Goal: Information Seeking & Learning: Learn about a topic

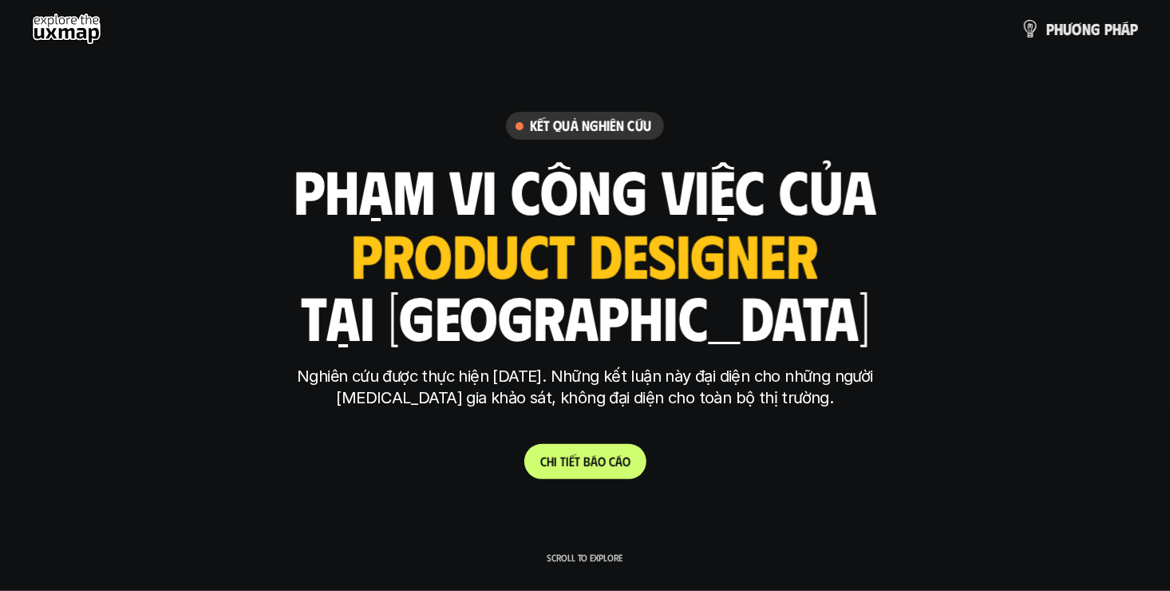
click at [630, 464] on link "C h i t i ế t b á o c á o" at bounding box center [586, 461] width 122 height 35
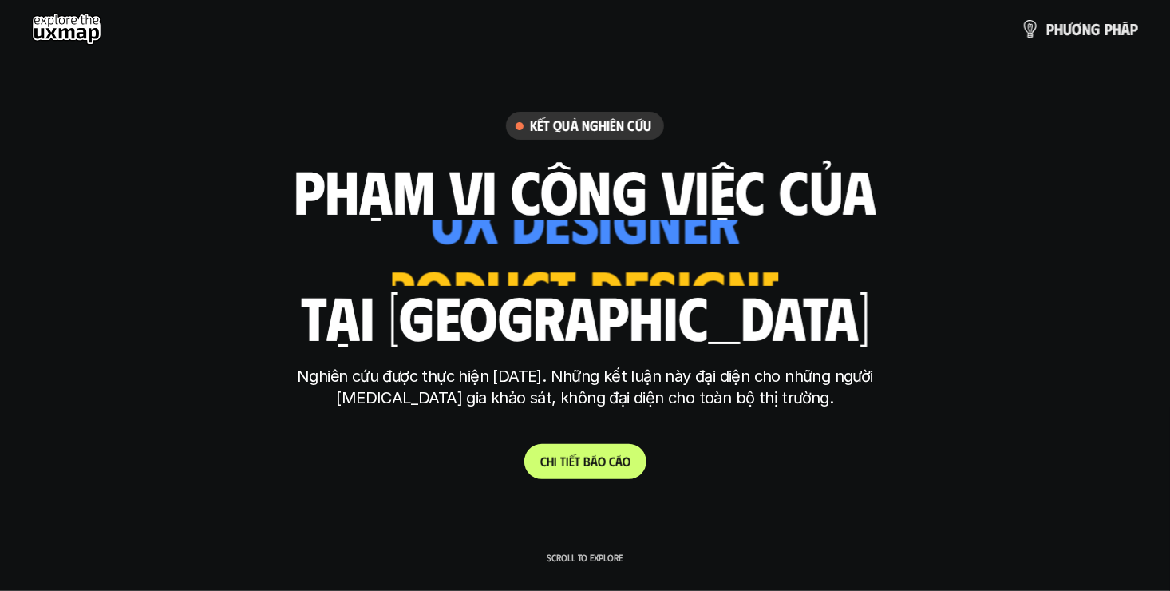
click at [605, 450] on link "C h i t i ế t b á o c á o" at bounding box center [586, 461] width 122 height 35
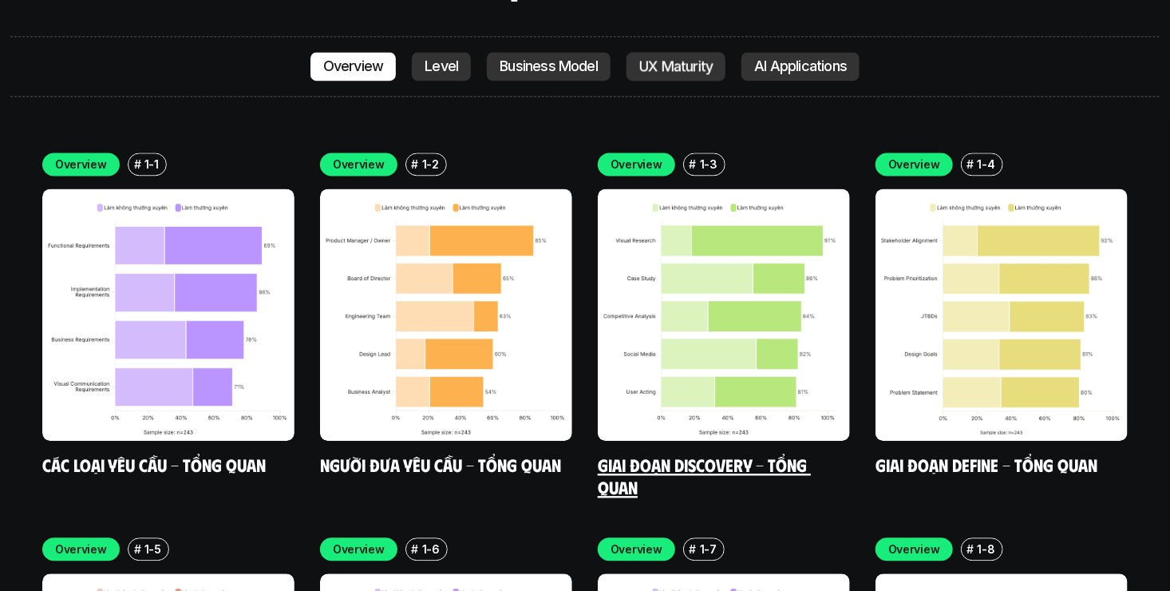
scroll to position [4559, 0]
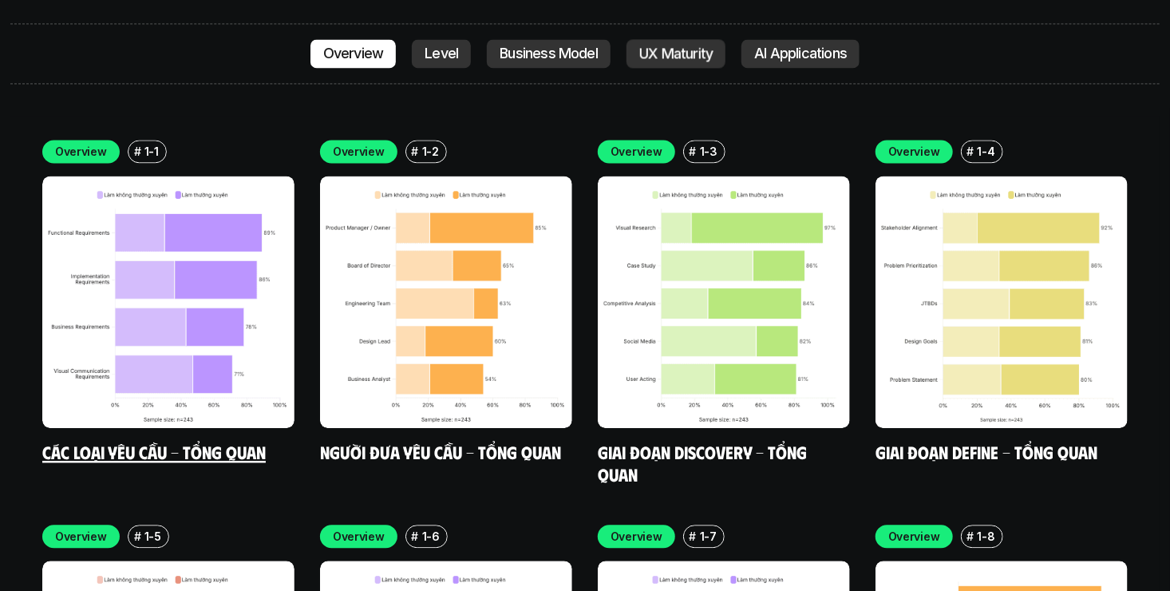
click at [211, 204] on img at bounding box center [168, 302] width 252 height 252
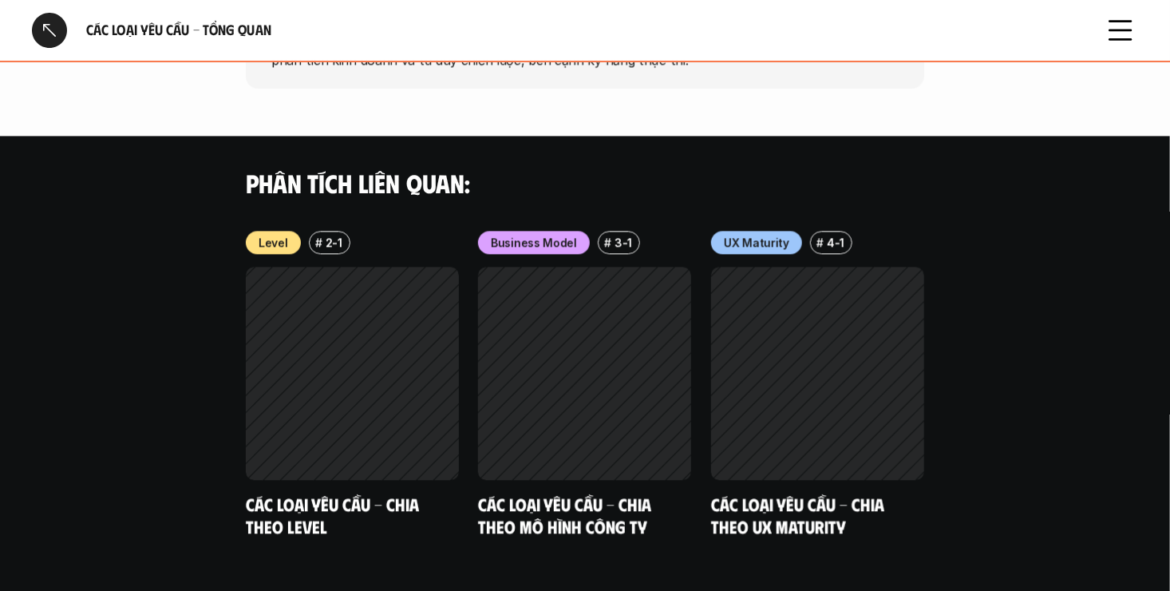
scroll to position [1631, 0]
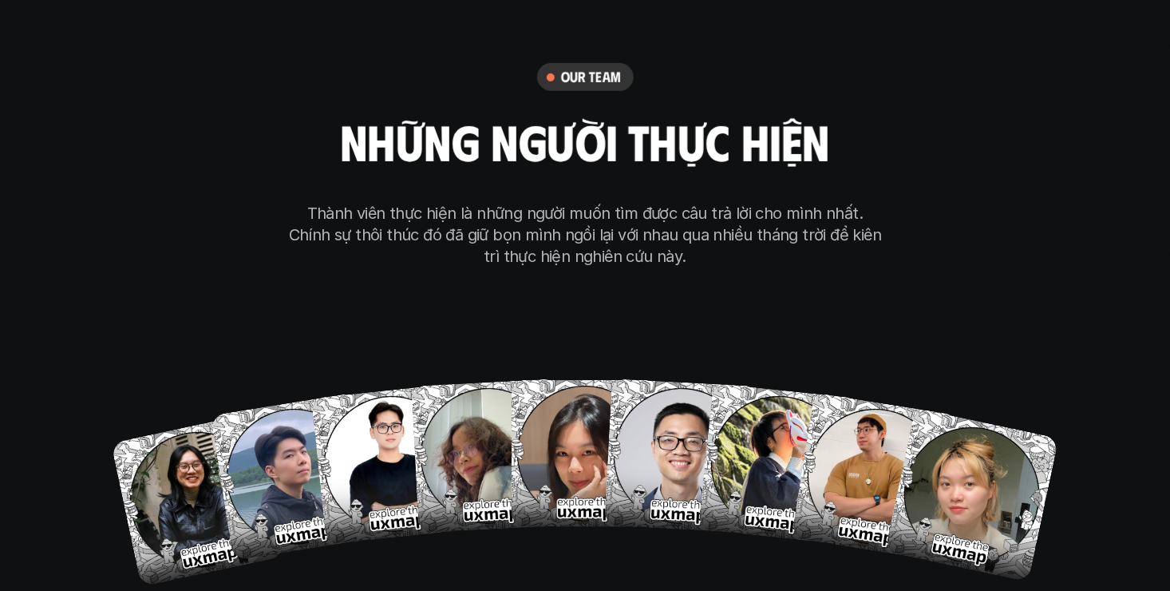
scroll to position [9194, 0]
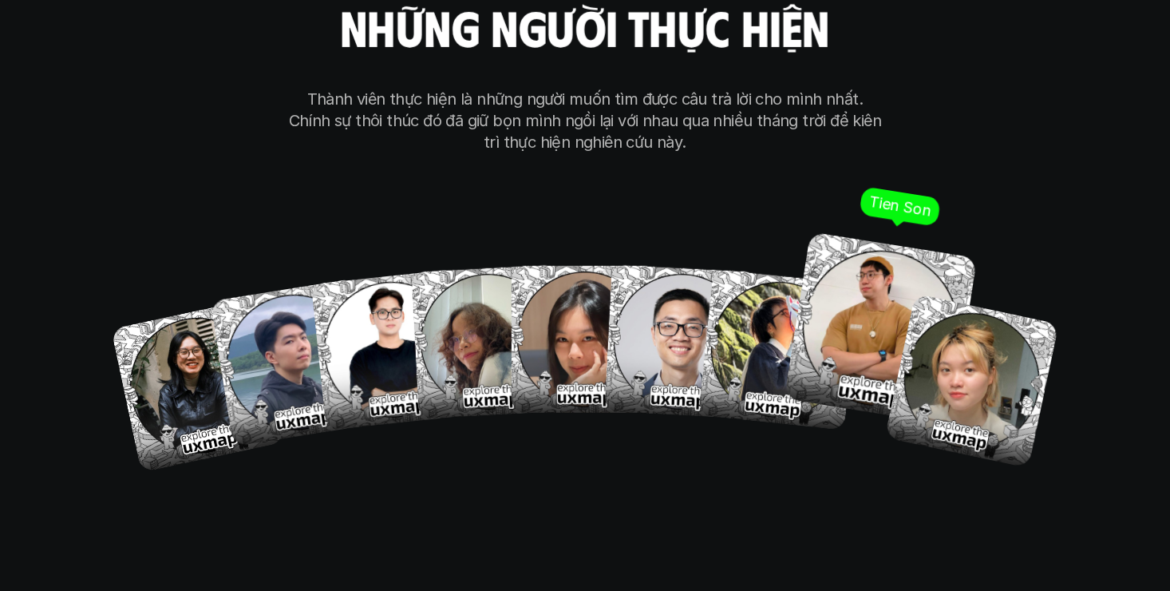
click at [857, 232] on img at bounding box center [881, 328] width 193 height 193
